Goal: Information Seeking & Learning: Learn about a topic

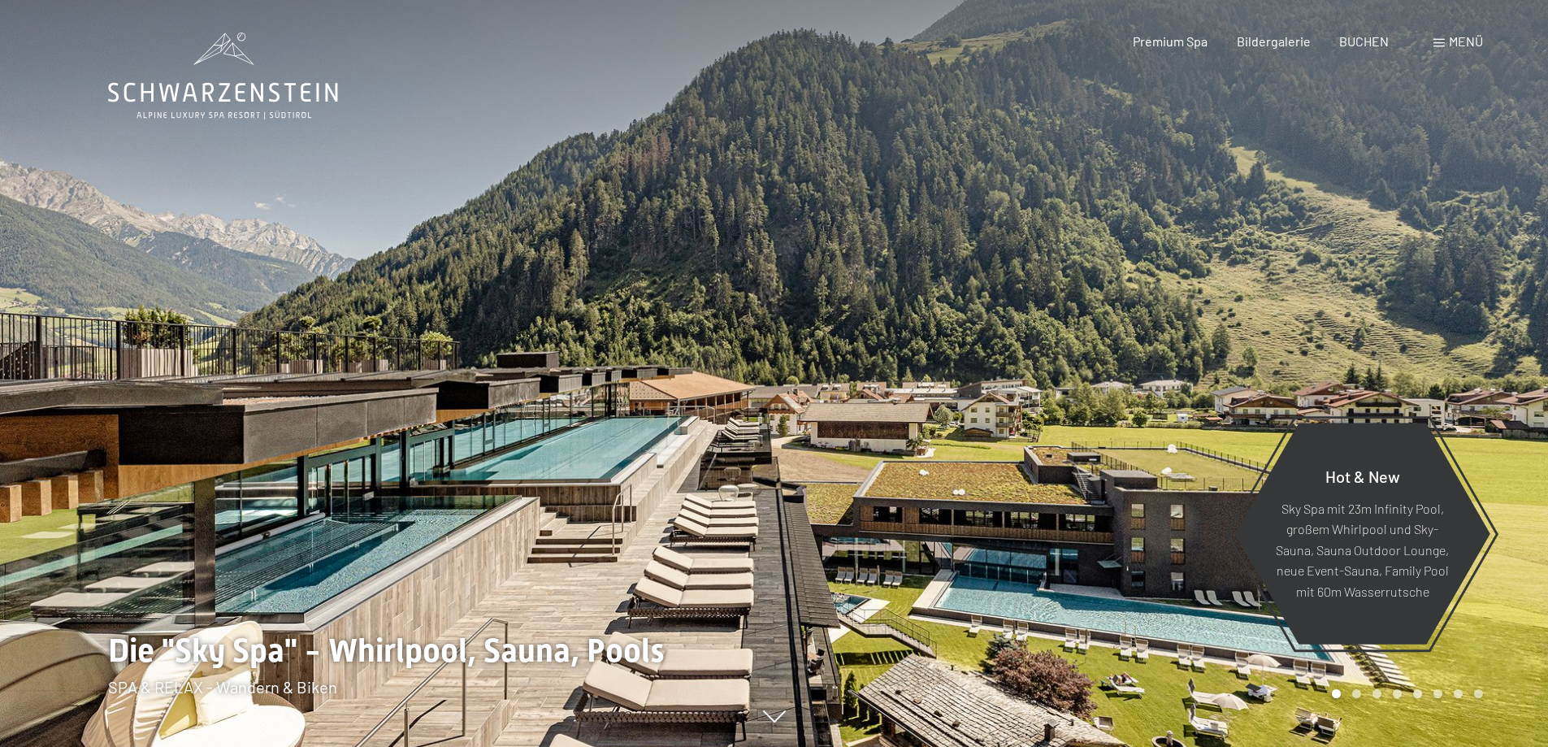
click at [1459, 44] on span "Menü" at bounding box center [1466, 40] width 34 height 15
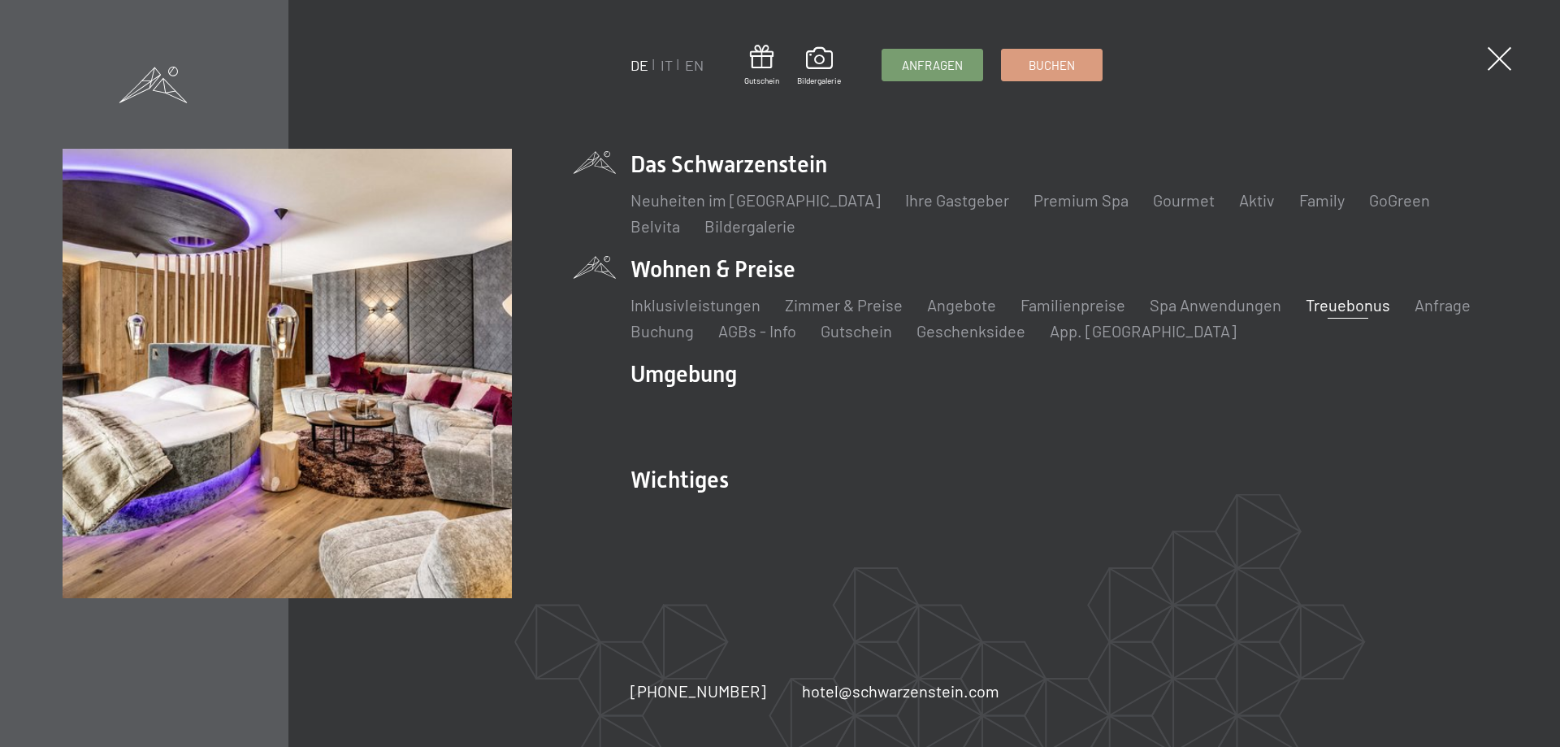
click at [1341, 300] on link "Treuebonus" at bounding box center [1348, 305] width 85 height 20
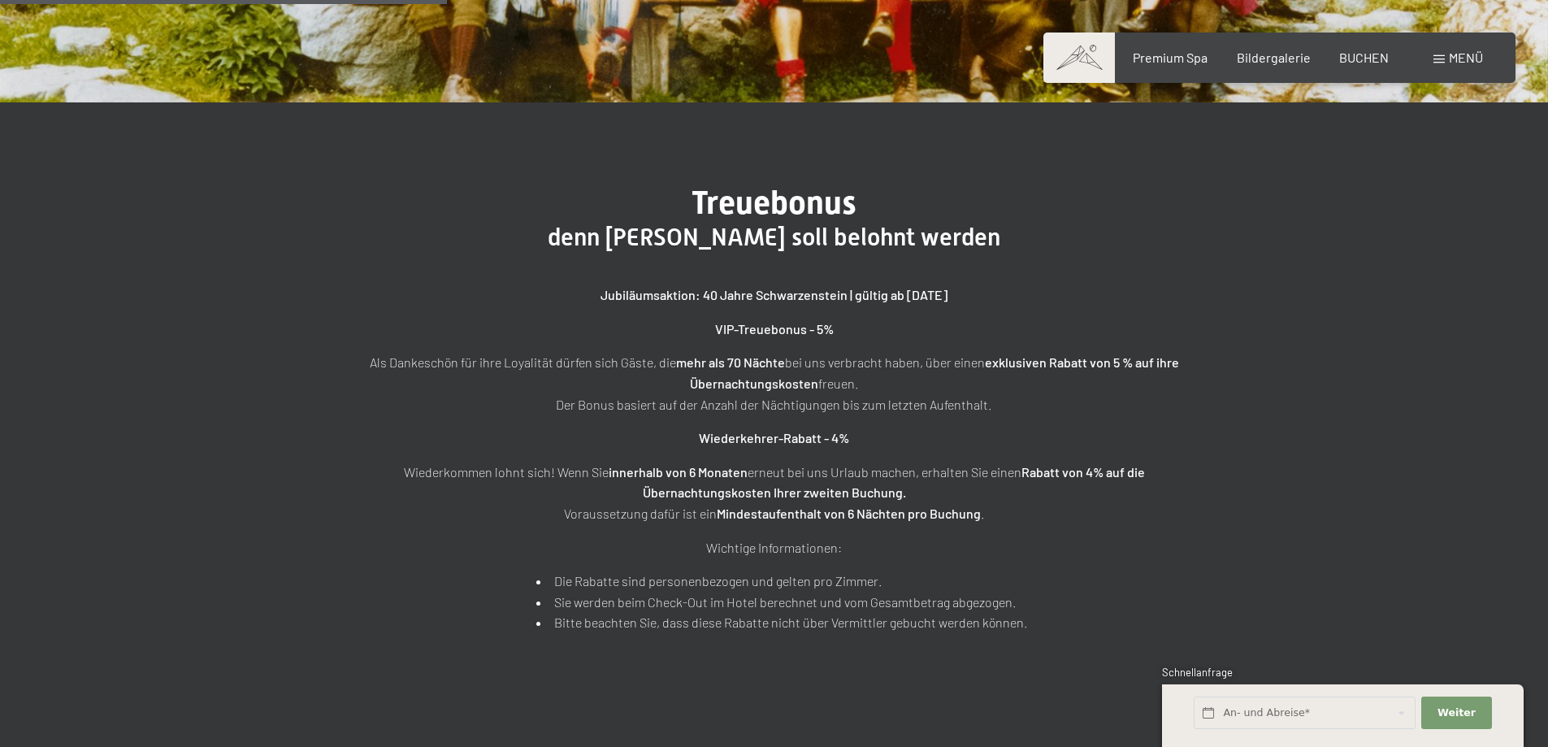
scroll to position [488, 0]
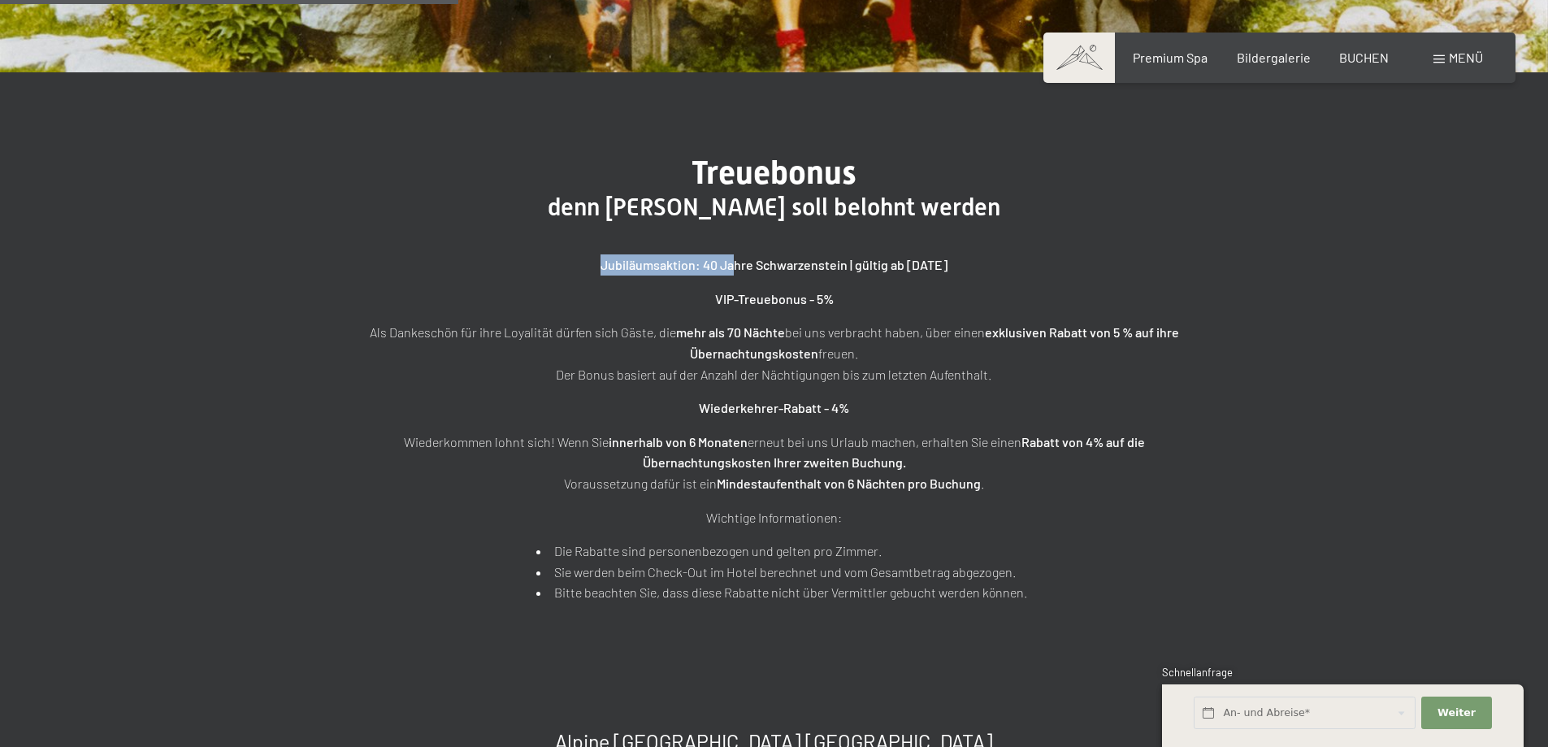
drag, startPoint x: 725, startPoint y: 264, endPoint x: 587, endPoint y: 267, distance: 138.2
click at [587, 267] on p "Jubiläumsaktion: 40 Jahre Schwarzenstein | gültig ab [DATE]" at bounding box center [774, 264] width 813 height 21
click at [808, 269] on strong "Jubiläumsaktion: 40 Jahre Schwarzenstein | gültig ab 01.01.2025" at bounding box center [774, 264] width 347 height 15
click at [854, 259] on strong "Jubiläumsaktion: 40 Jahre Schwarzenstein | gültig ab 01.01.2025" at bounding box center [774, 264] width 347 height 15
drag, startPoint x: 858, startPoint y: 263, endPoint x: 552, endPoint y: 228, distance: 308.5
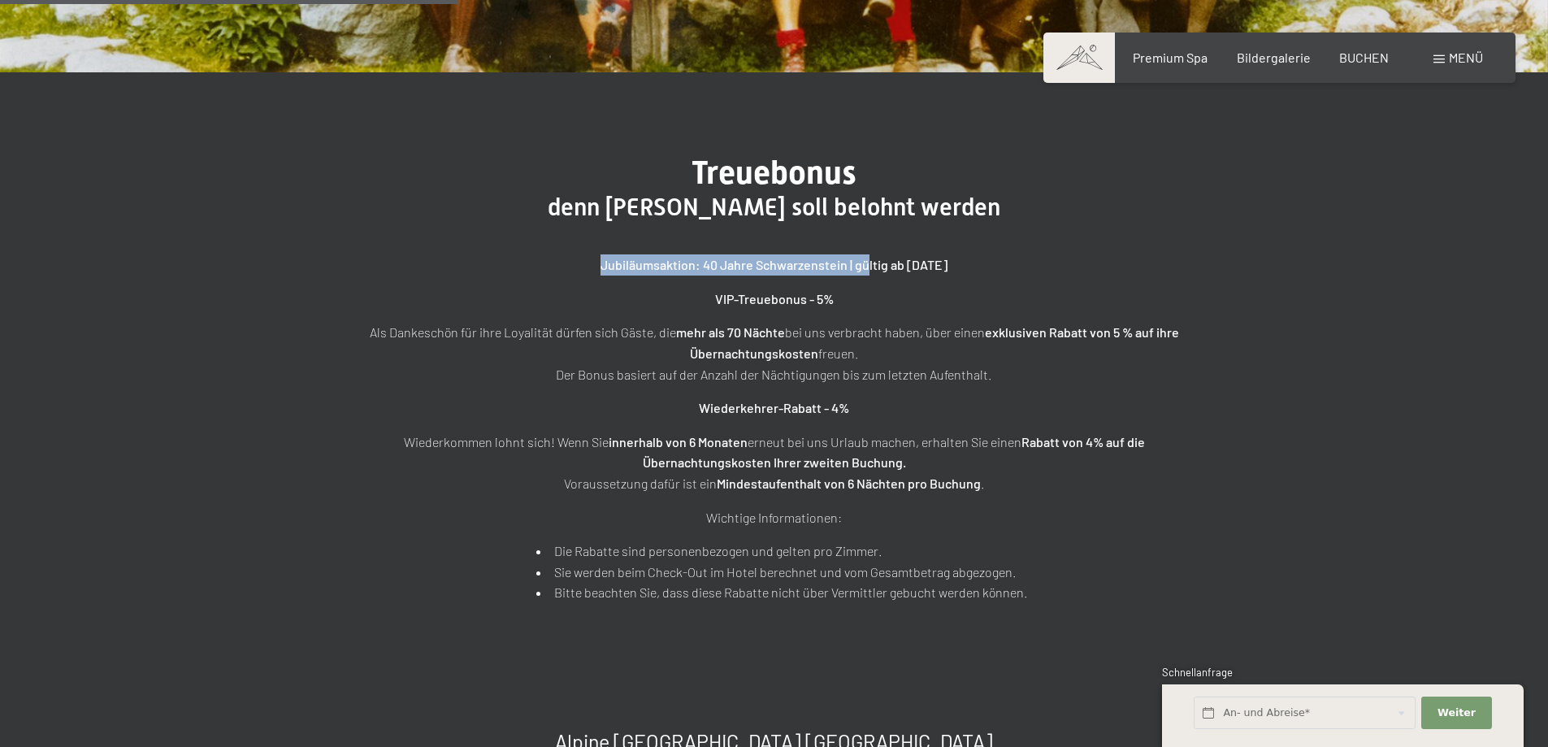
click at [553, 227] on div "Jubiläumsaktion: 40 Jahre Schwarzenstein | gültig ab 01.01.2025 VIP-Treuebonus …" at bounding box center [774, 412] width 813 height 381
click at [817, 305] on strong "VIP-Treuebonus - 5%" at bounding box center [774, 298] width 119 height 15
click at [679, 262] on strong "Jubiläumsaktion: 40 Jahre Schwarzenstein | gültig ab 01.01.2025" at bounding box center [774, 264] width 347 height 15
drag, startPoint x: 598, startPoint y: 268, endPoint x: 1032, endPoint y: 263, distance: 434.0
click at [1013, 274] on p "Jubiläumsaktion: 40 Jahre Schwarzenstein | gültig ab 01.01.2025" at bounding box center [774, 264] width 813 height 21
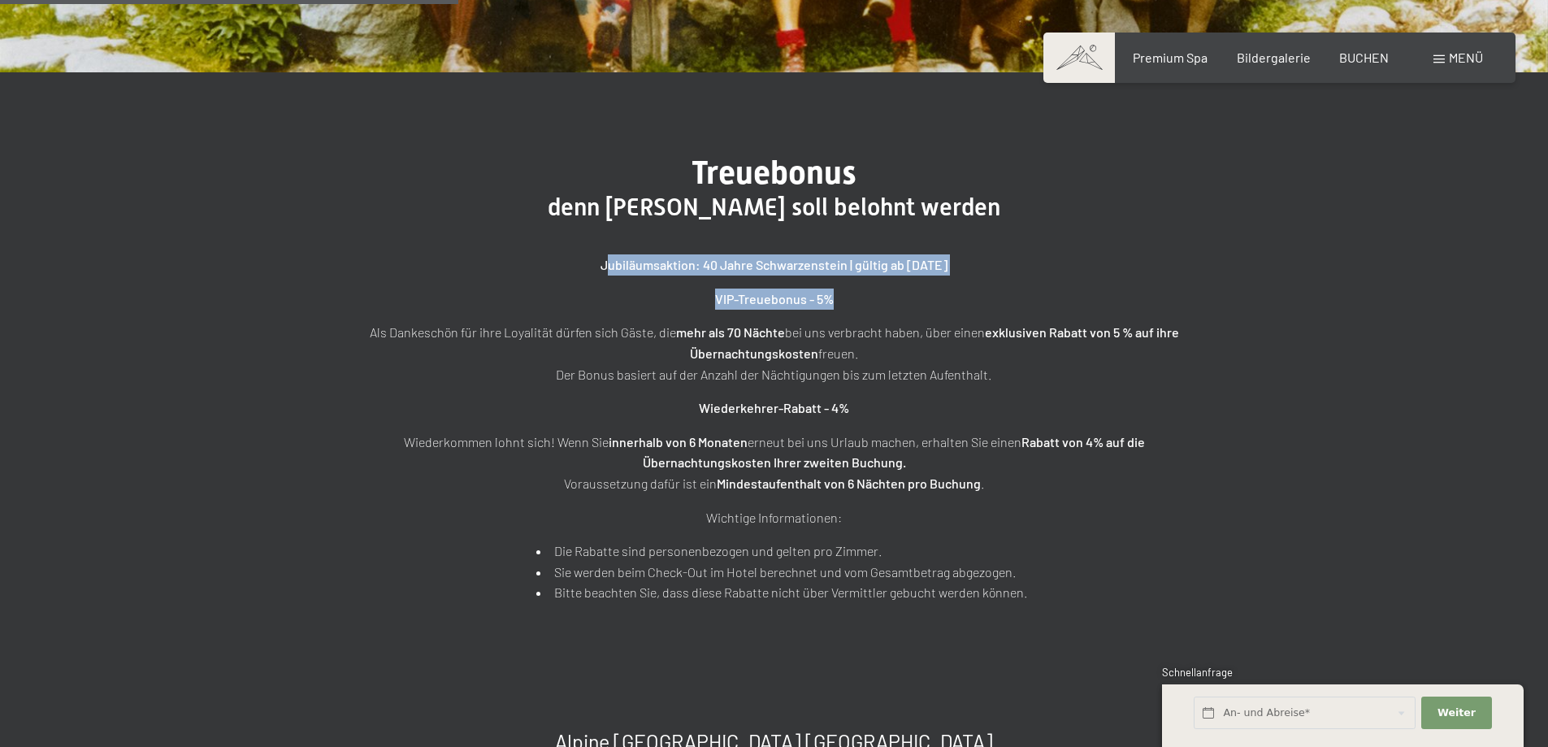
click at [1034, 263] on p "Jubiläumsaktion: 40 Jahre Schwarzenstein | gültig ab 01.01.2025" at bounding box center [774, 264] width 813 height 21
click at [646, 269] on strong "Jubiläumsaktion: 40 Jahre Schwarzenstein | gültig ab 01.01.2025" at bounding box center [774, 264] width 347 height 15
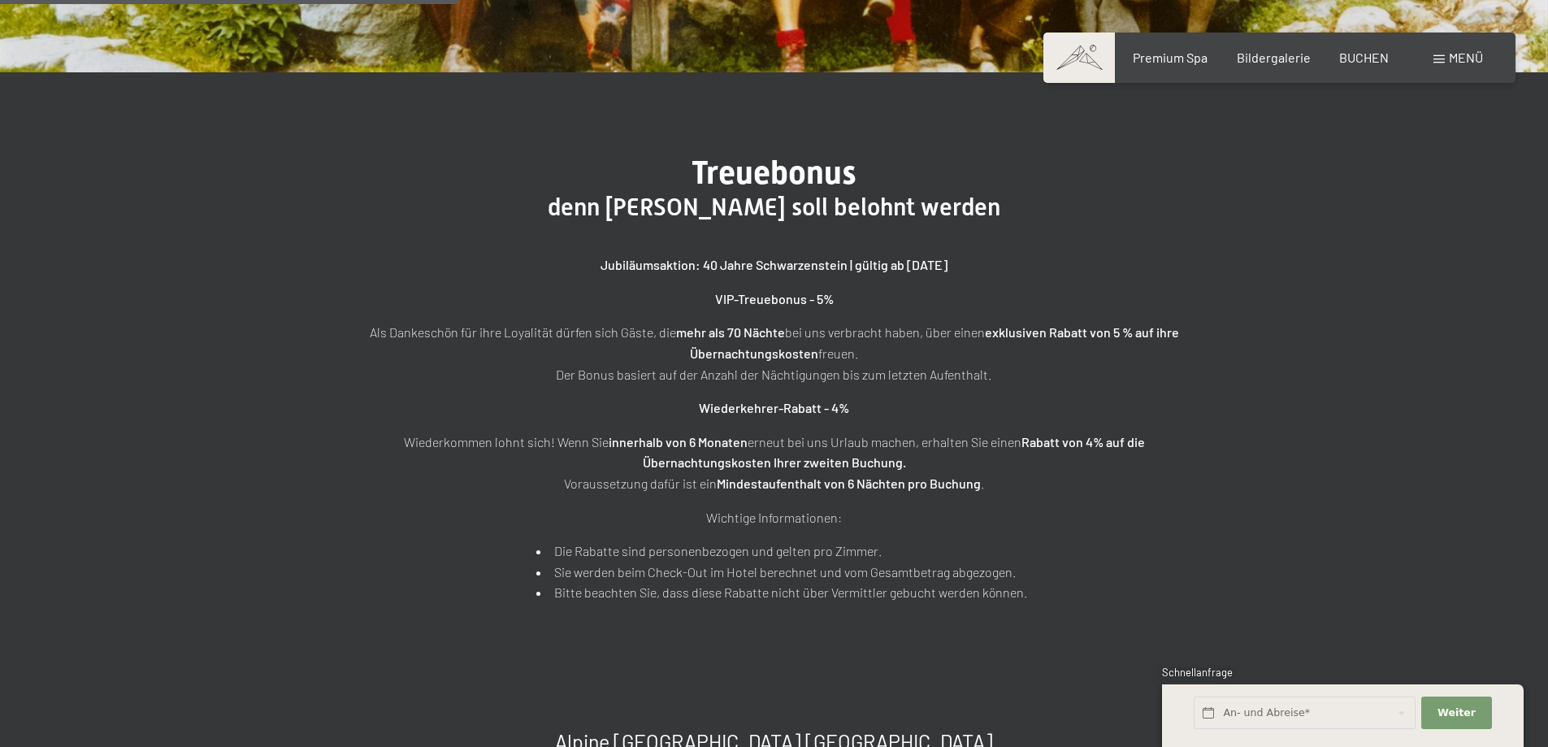
click at [1101, 100] on div "Treuebonus denn Treue soll belohnt werden Jubiläumsaktion: 40 Jahre Schwarzenst…" at bounding box center [774, 378] width 1548 height 612
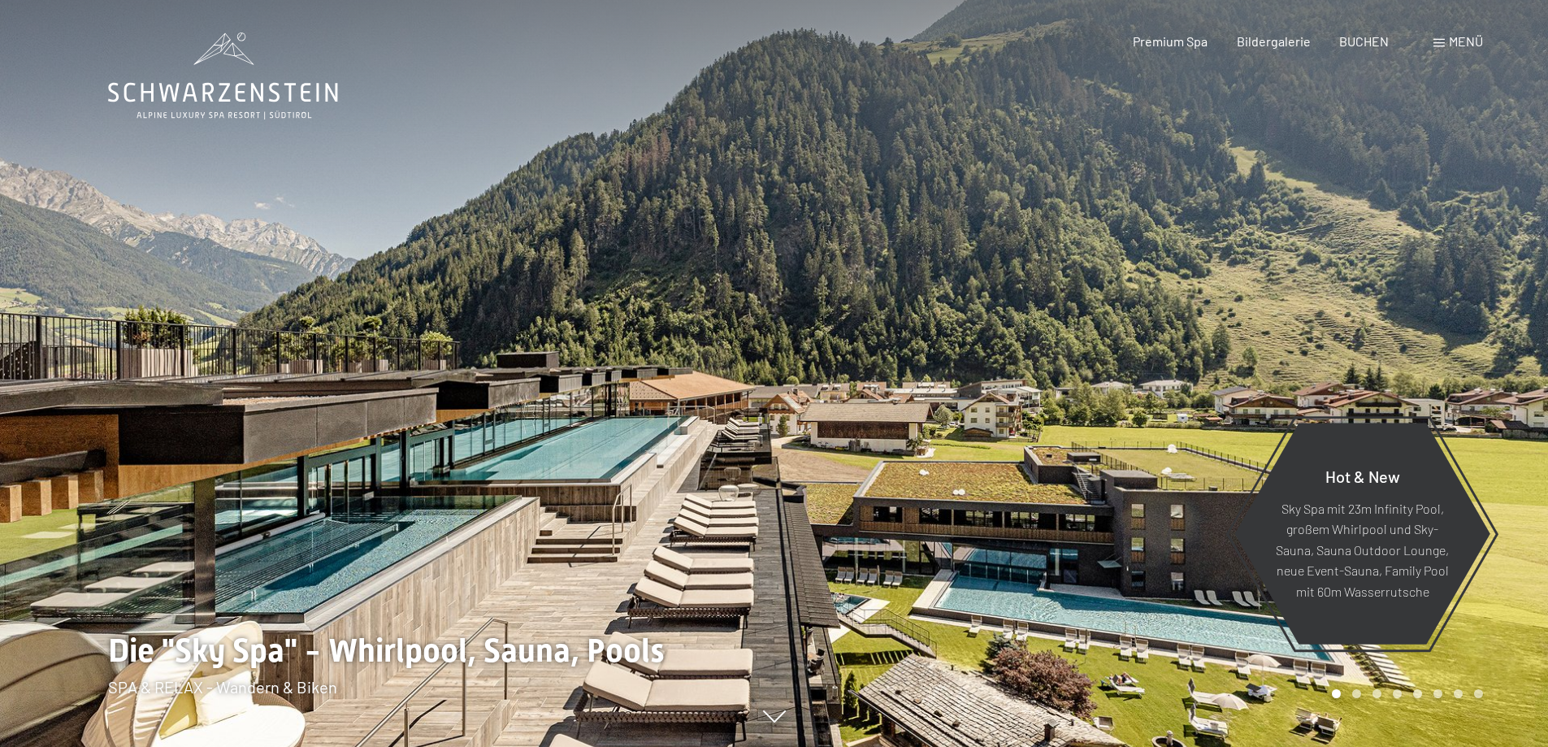
click at [1451, 34] on span "Menü" at bounding box center [1466, 40] width 34 height 15
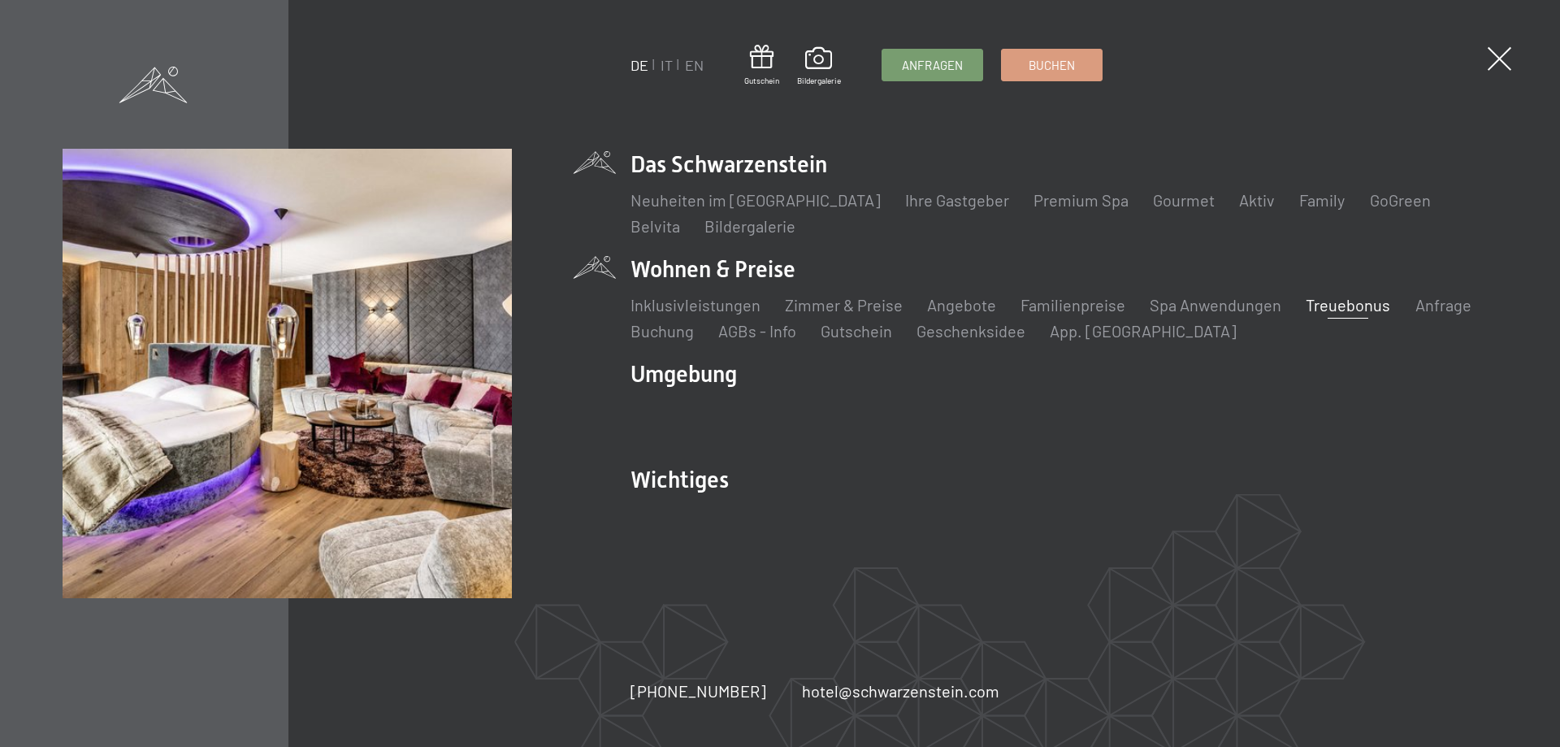
click at [1339, 311] on link "Treuebonus" at bounding box center [1348, 305] width 85 height 20
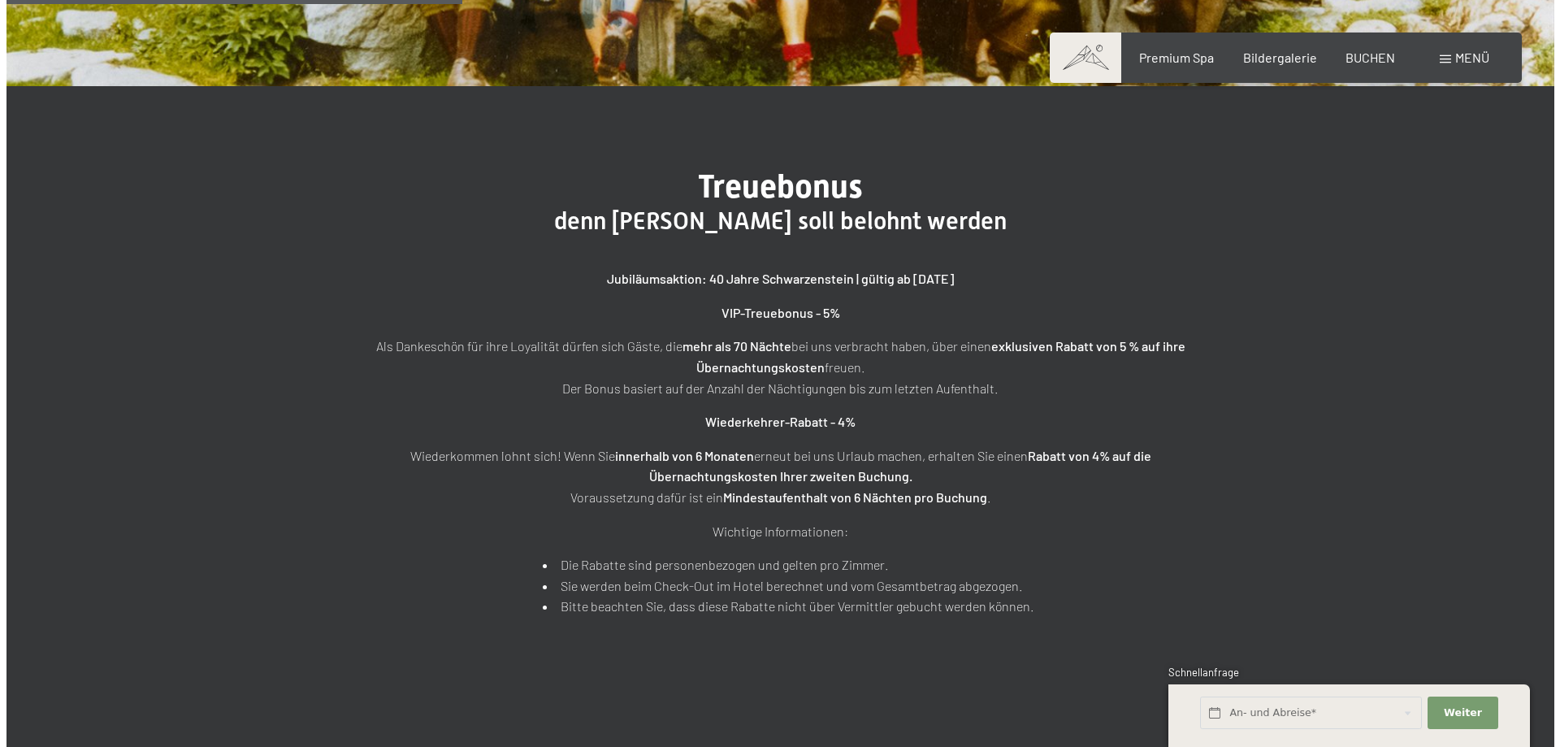
scroll to position [488, 0]
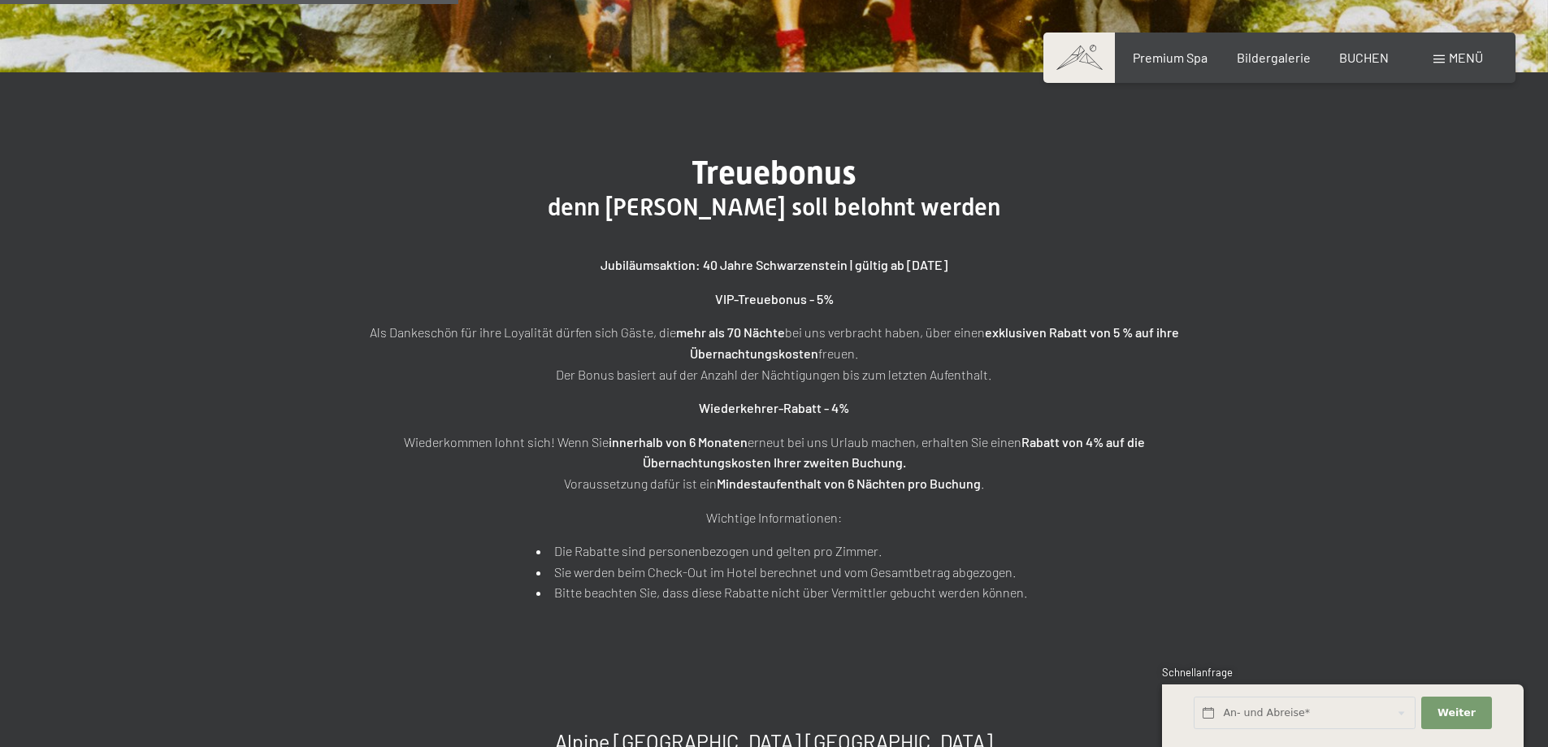
click at [1457, 57] on span "Menü" at bounding box center [1466, 57] width 34 height 15
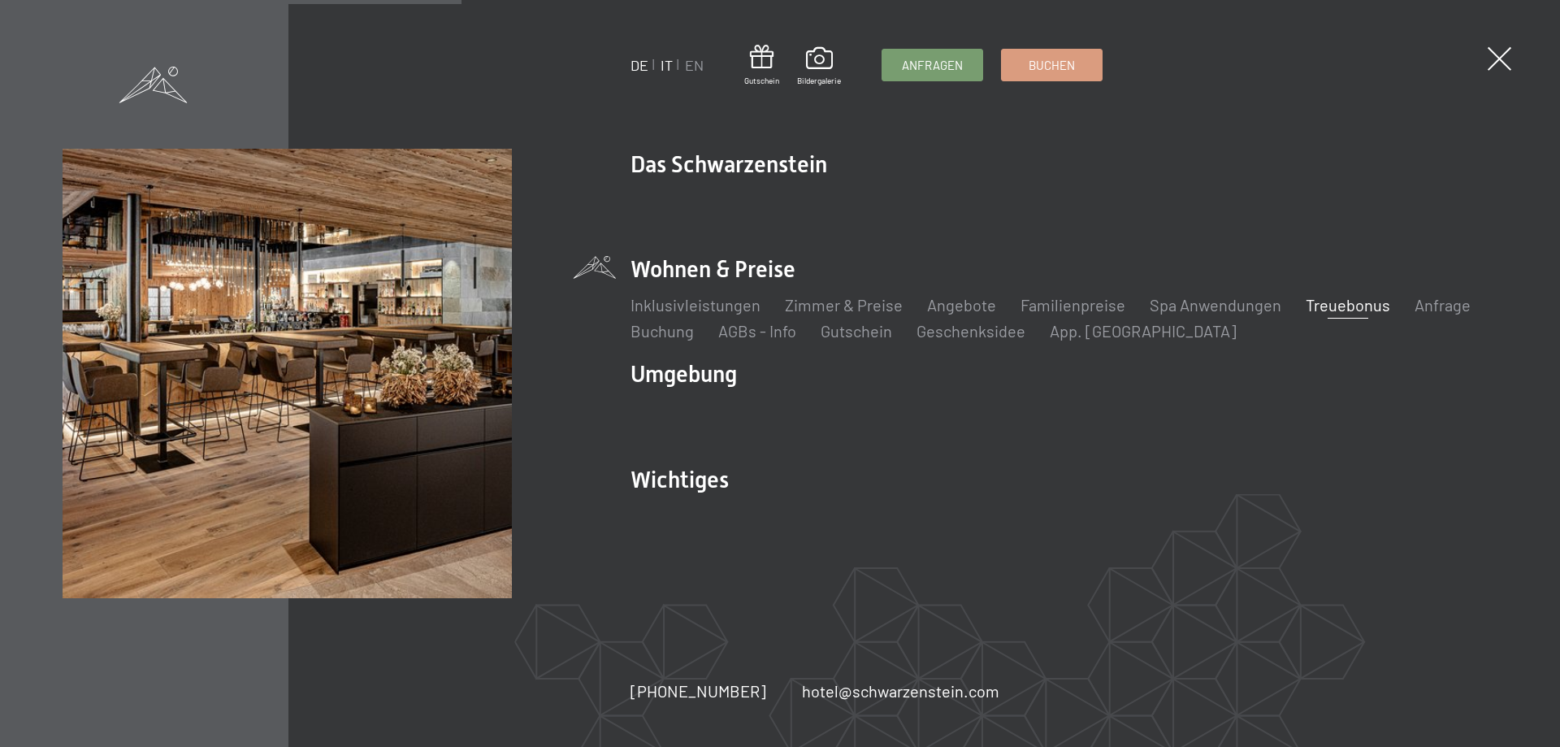
click at [670, 64] on link "IT" at bounding box center [667, 65] width 12 height 18
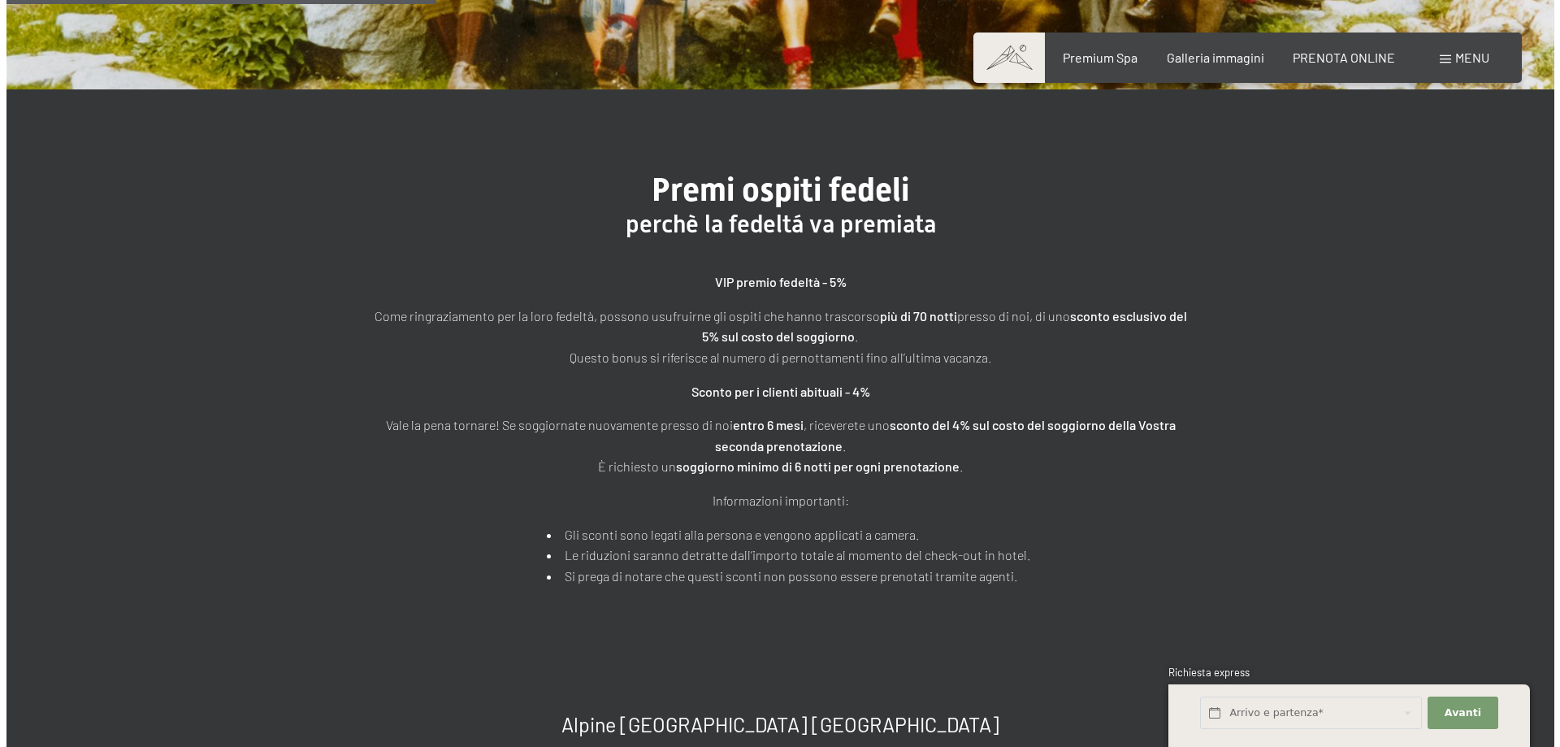
scroll to position [488, 0]
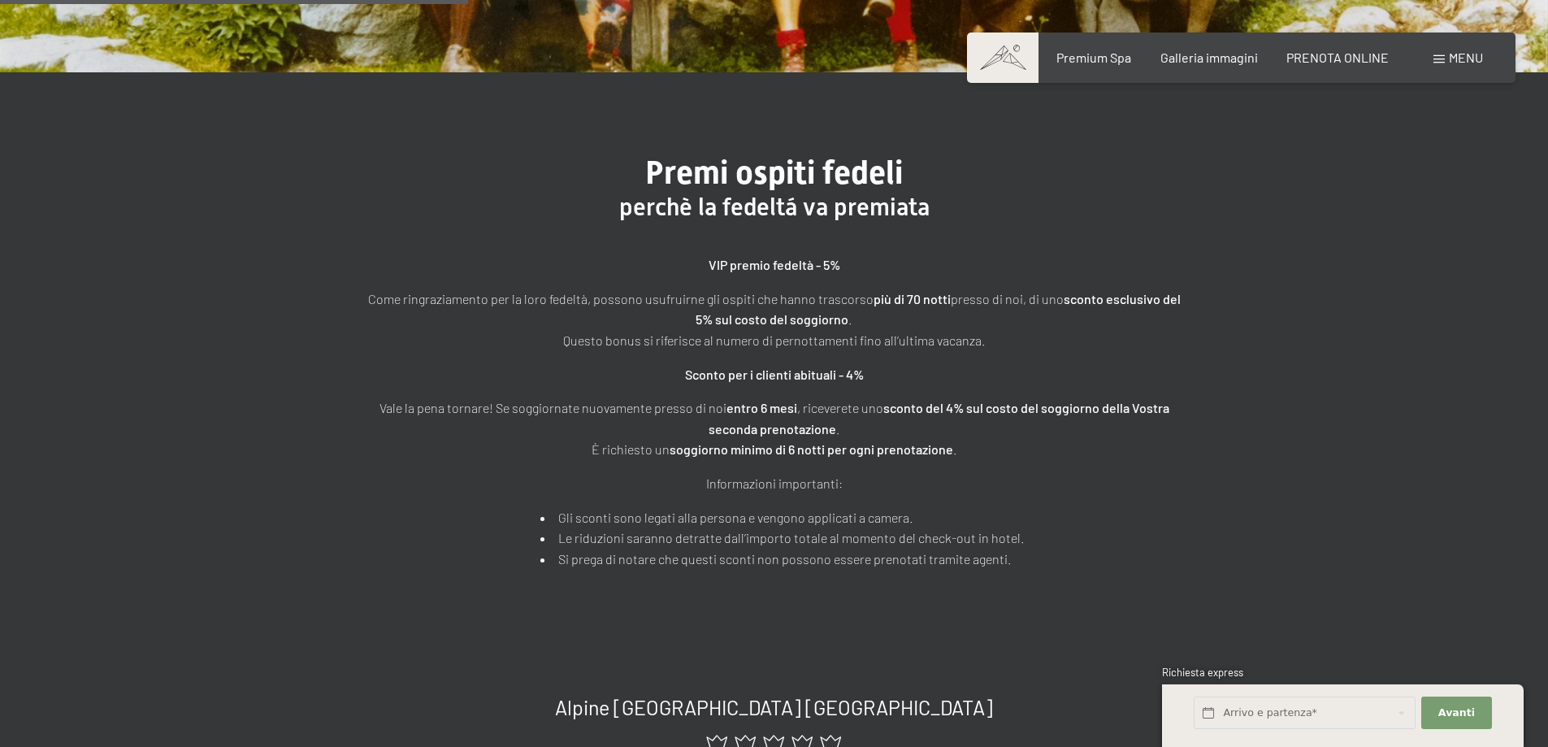
click at [1449, 59] on span "Menu" at bounding box center [1466, 57] width 34 height 15
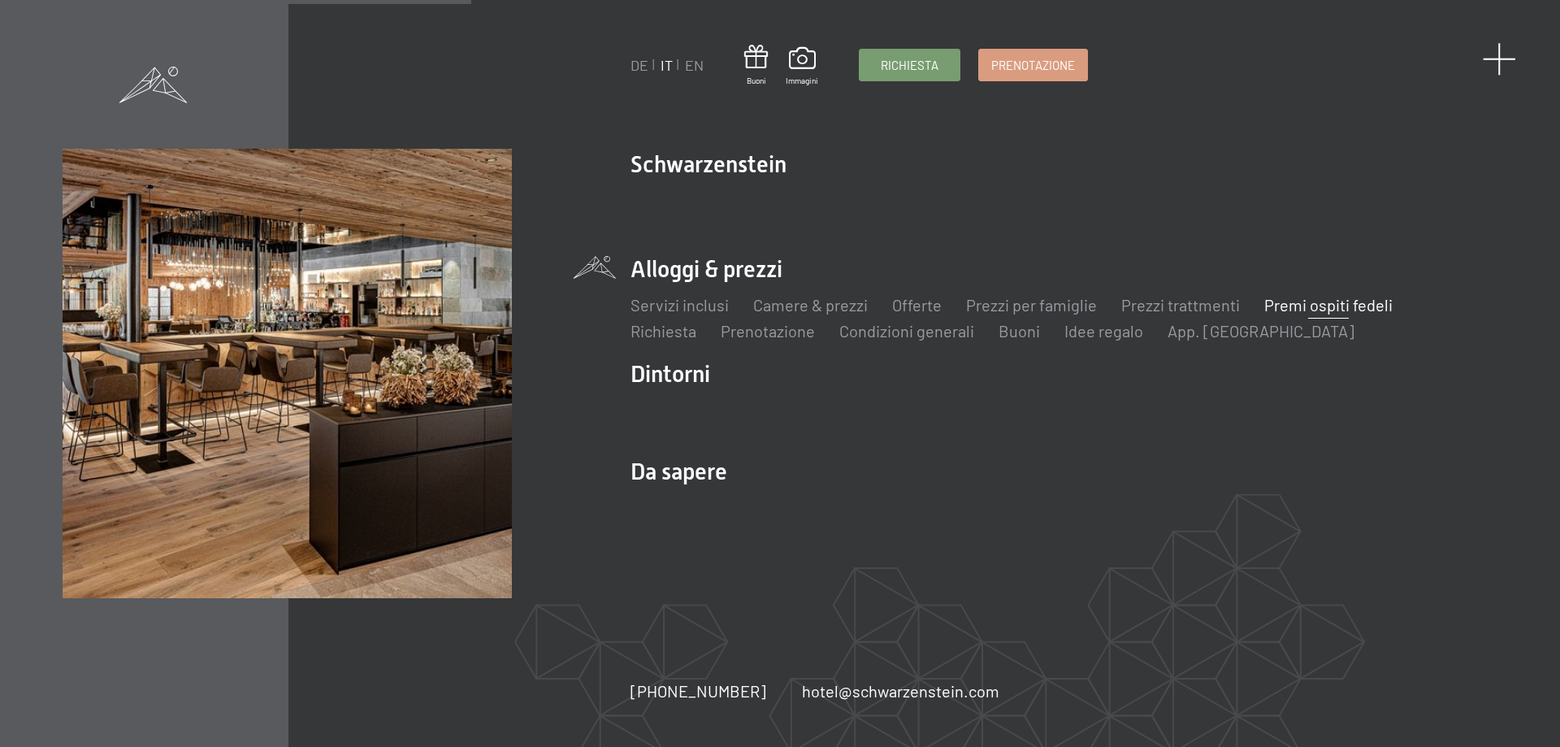
click at [1506, 54] on span at bounding box center [1499, 58] width 33 height 33
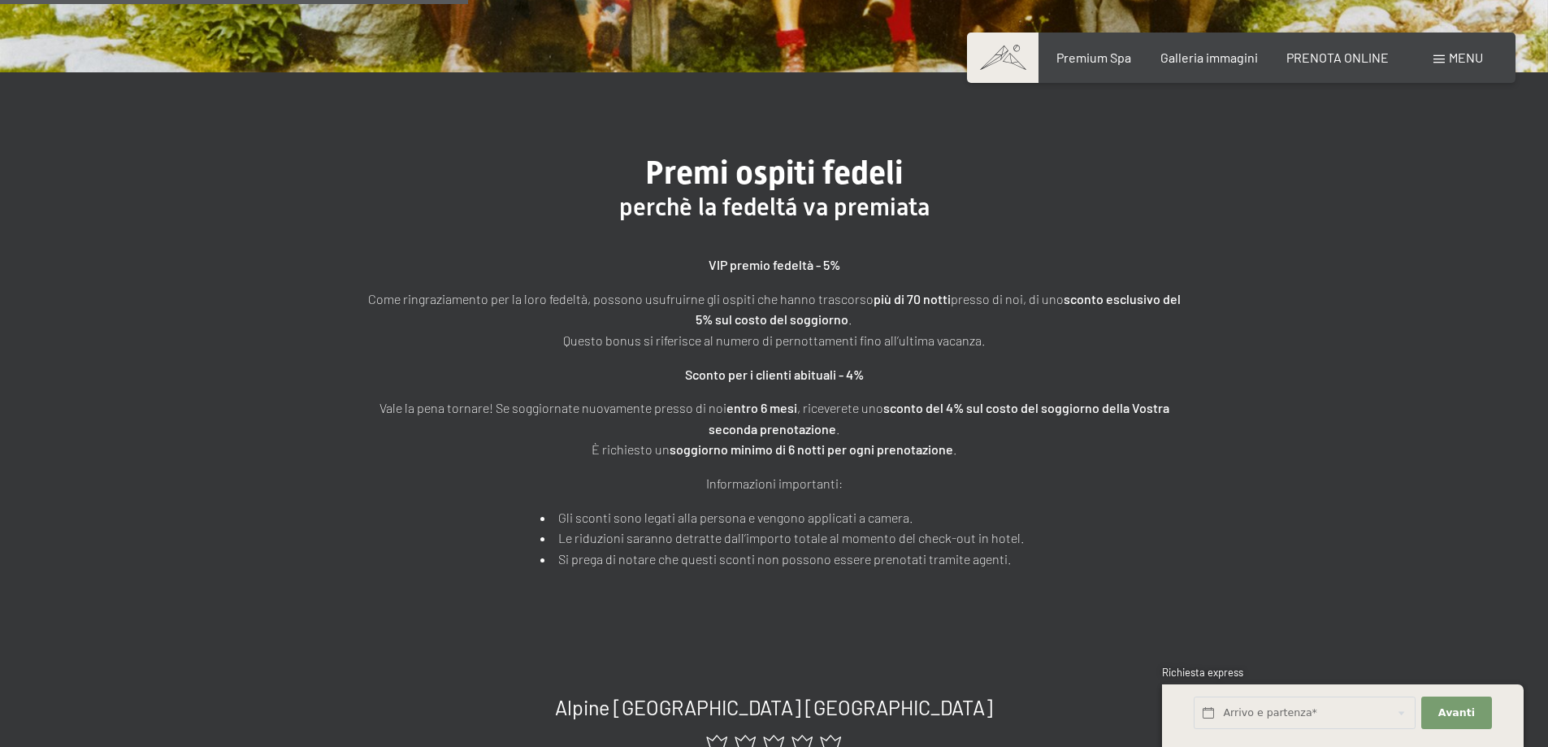
click at [1460, 59] on span "Menu" at bounding box center [1466, 57] width 34 height 15
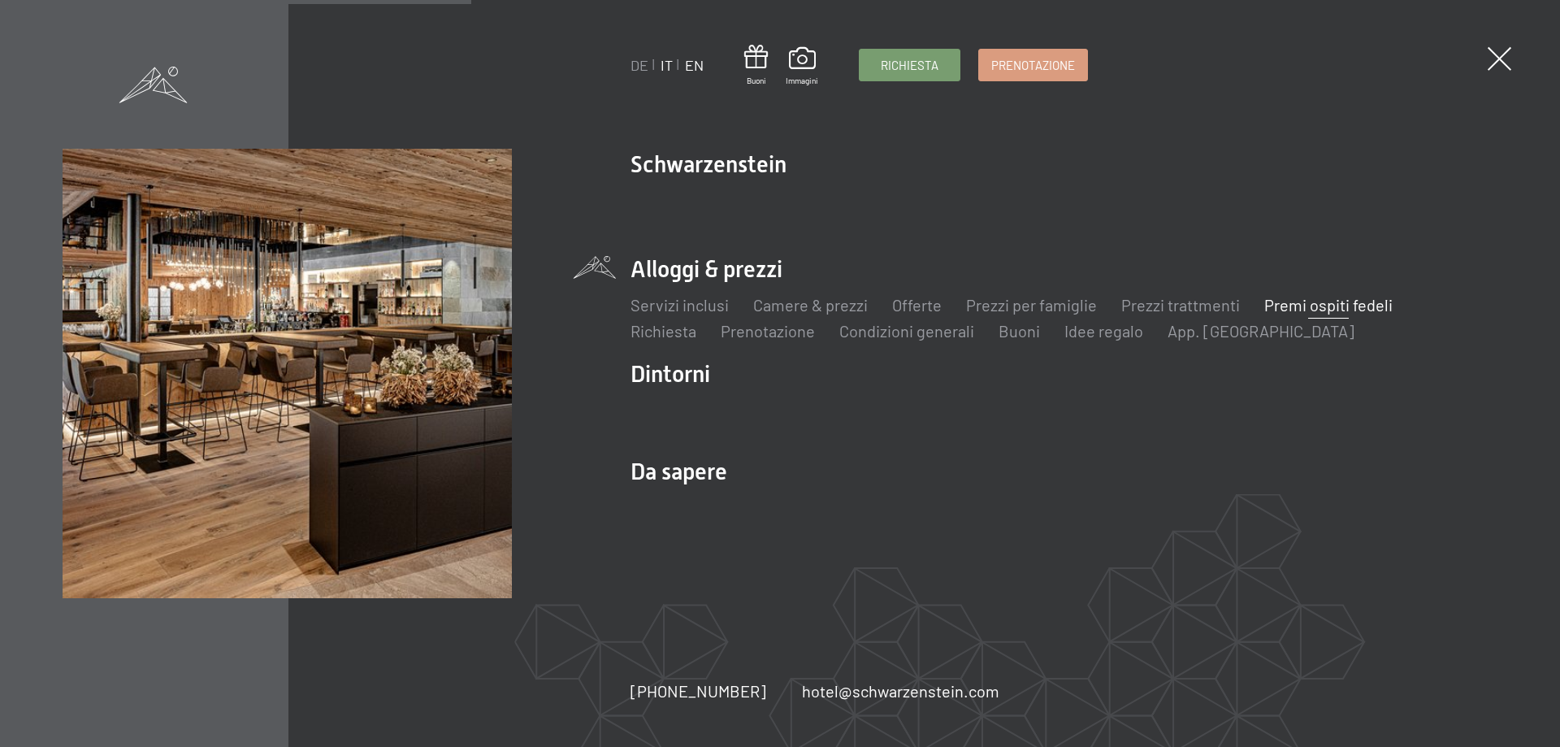
click at [689, 66] on link "EN" at bounding box center [694, 65] width 19 height 18
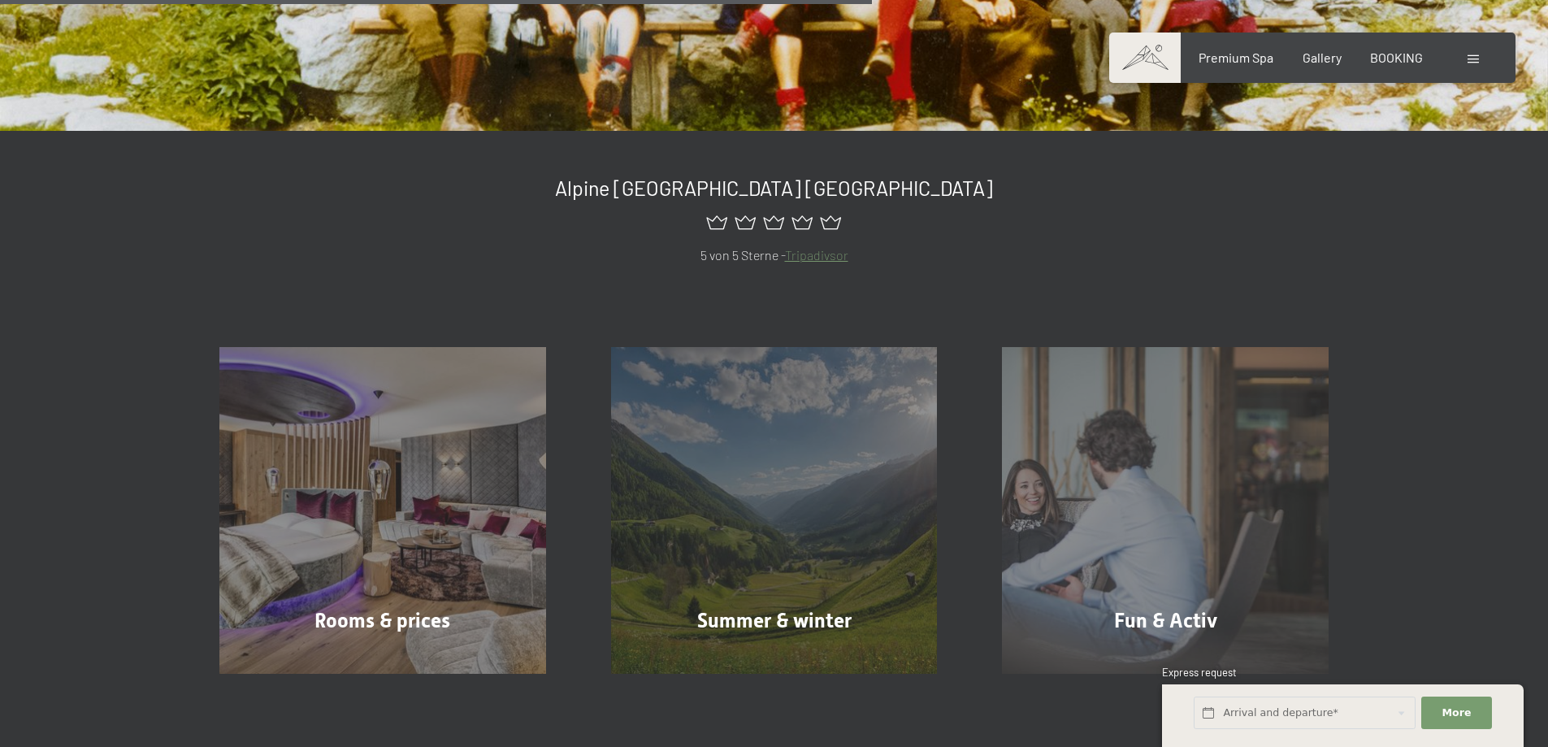
scroll to position [406, 0]
